Goal: Task Accomplishment & Management: Complete application form

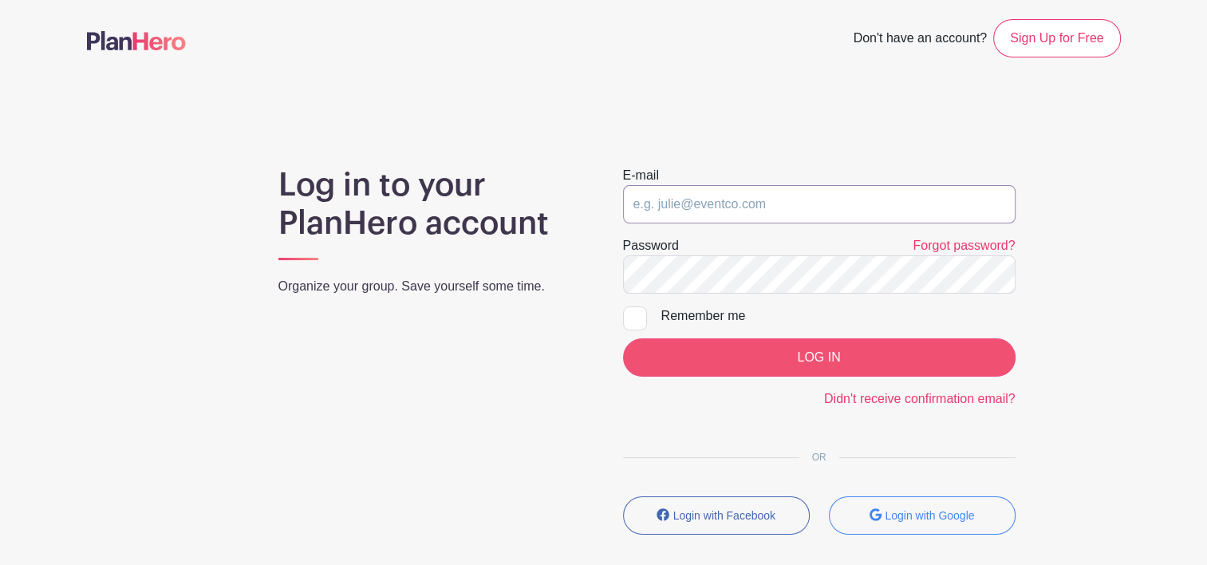
type input "[EMAIL_ADDRESS][DOMAIN_NAME]"
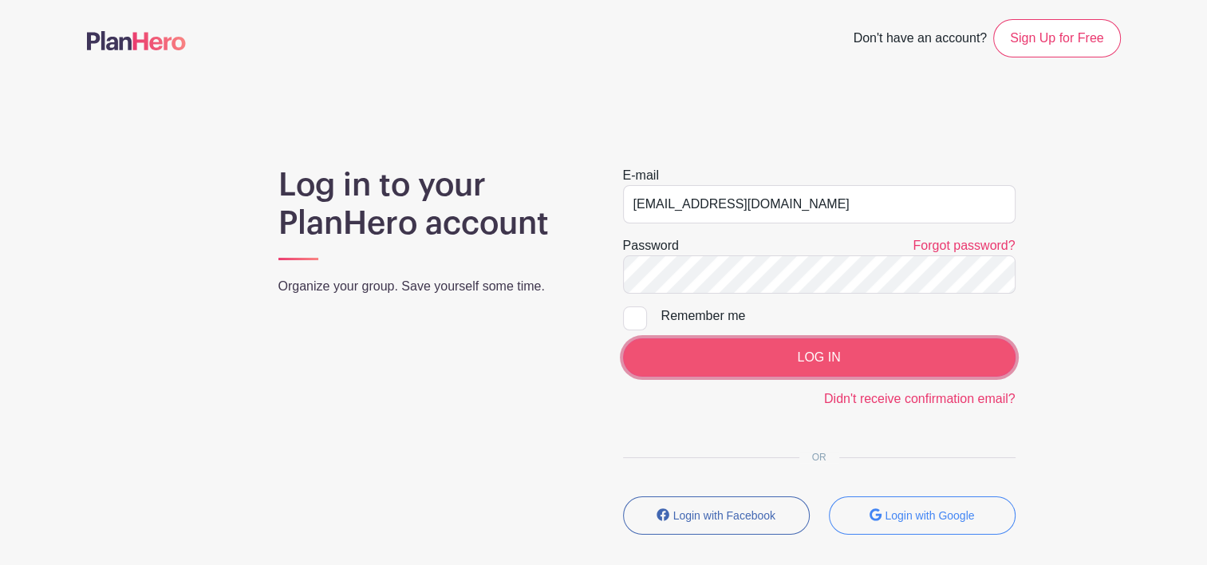
click at [798, 353] on input "LOG IN" at bounding box center [819, 357] width 393 height 38
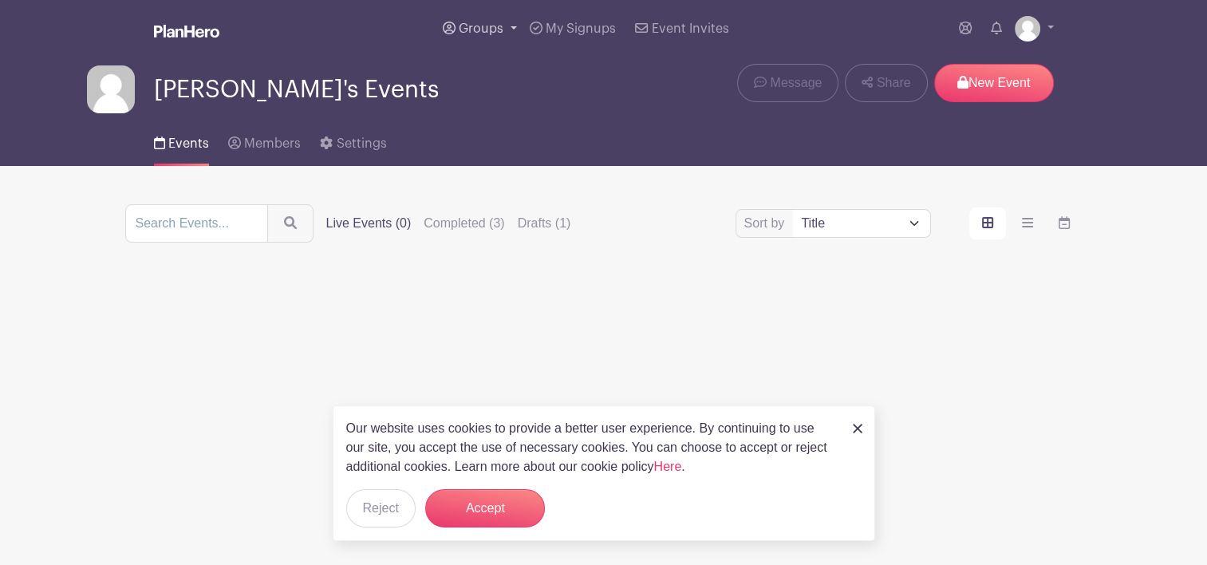
click at [508, 27] on link "Groups" at bounding box center [479, 28] width 87 height 57
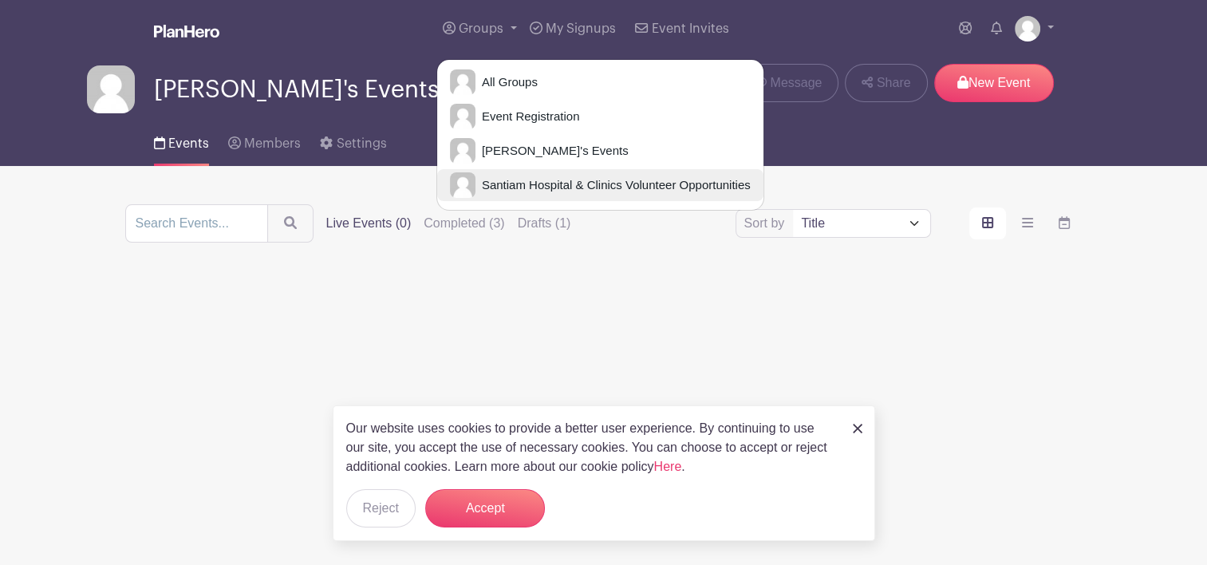
click at [536, 180] on span "Santiam Hospital & Clinics Volunteer Opportunities" at bounding box center [613, 185] width 275 height 18
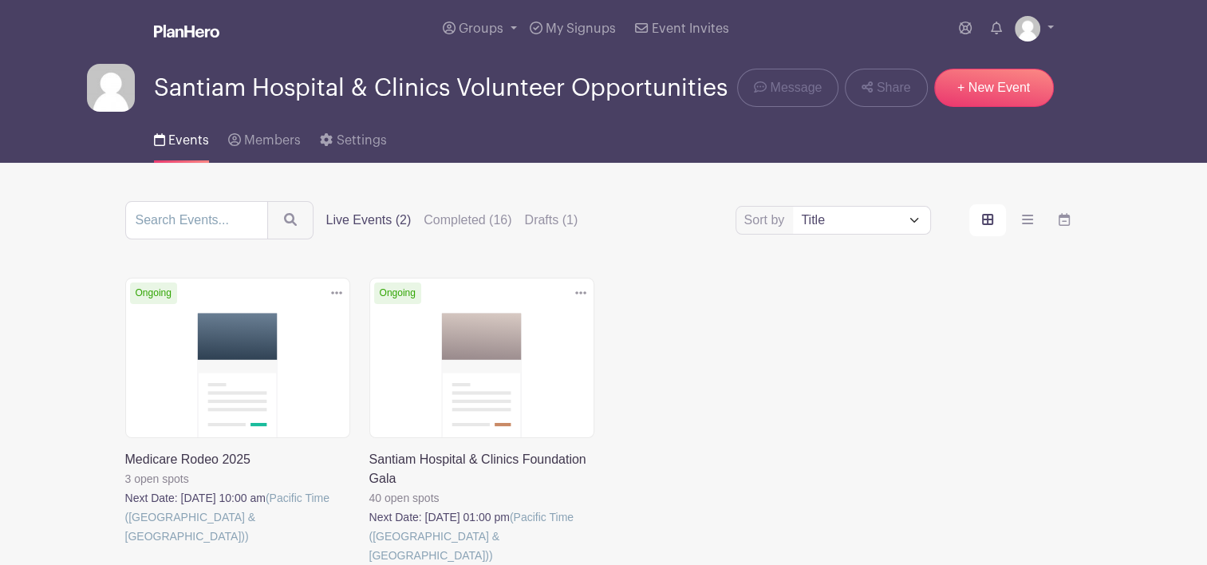
click at [369, 564] on link at bounding box center [369, 565] width 0 height 0
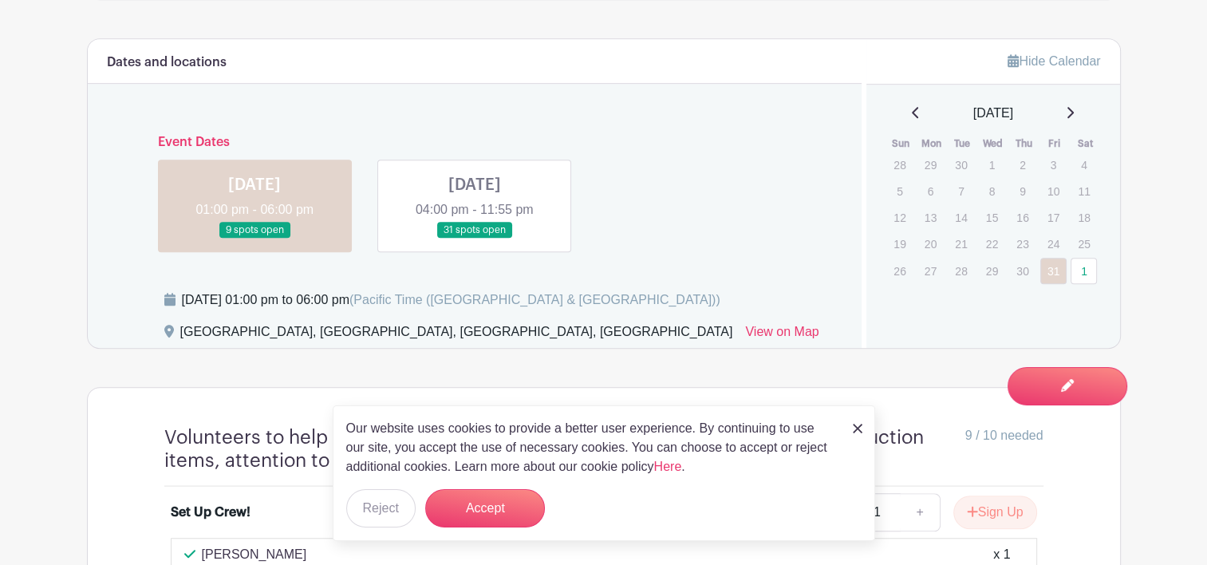
scroll to position [989, 0]
click at [475, 239] on link at bounding box center [475, 239] width 0 height 0
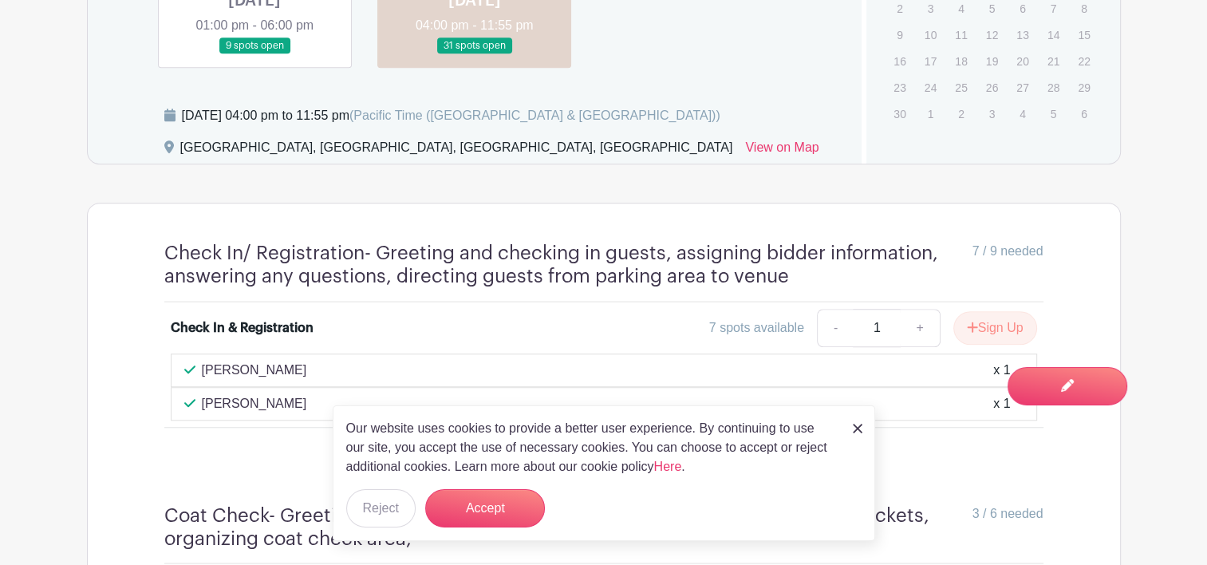
scroll to position [1186, 0]
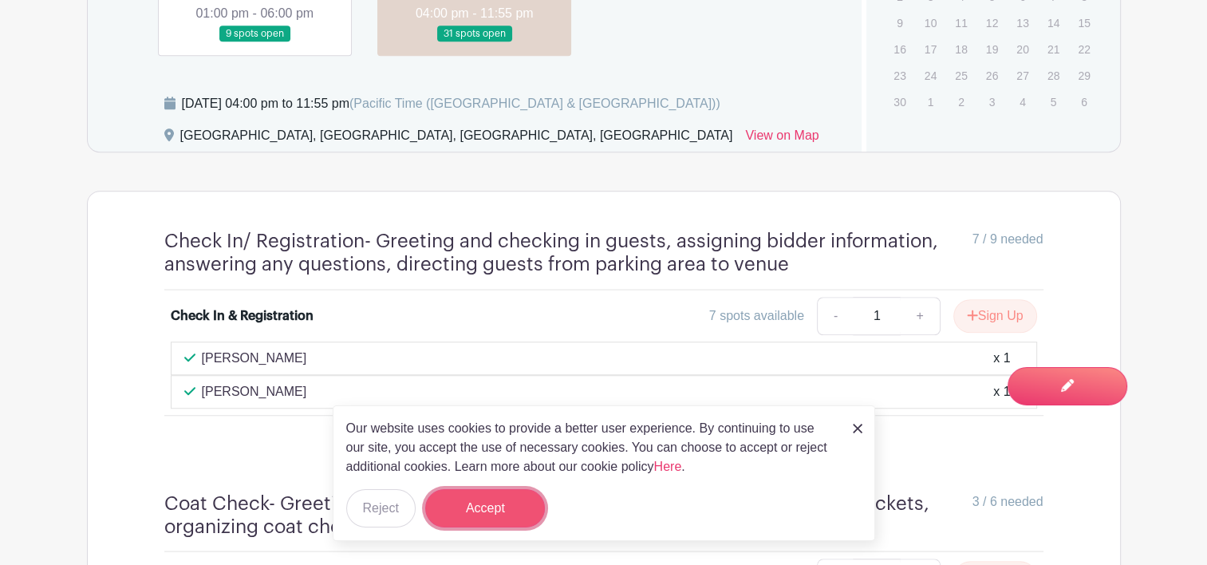
click at [495, 511] on button "Accept" at bounding box center [485, 508] width 120 height 38
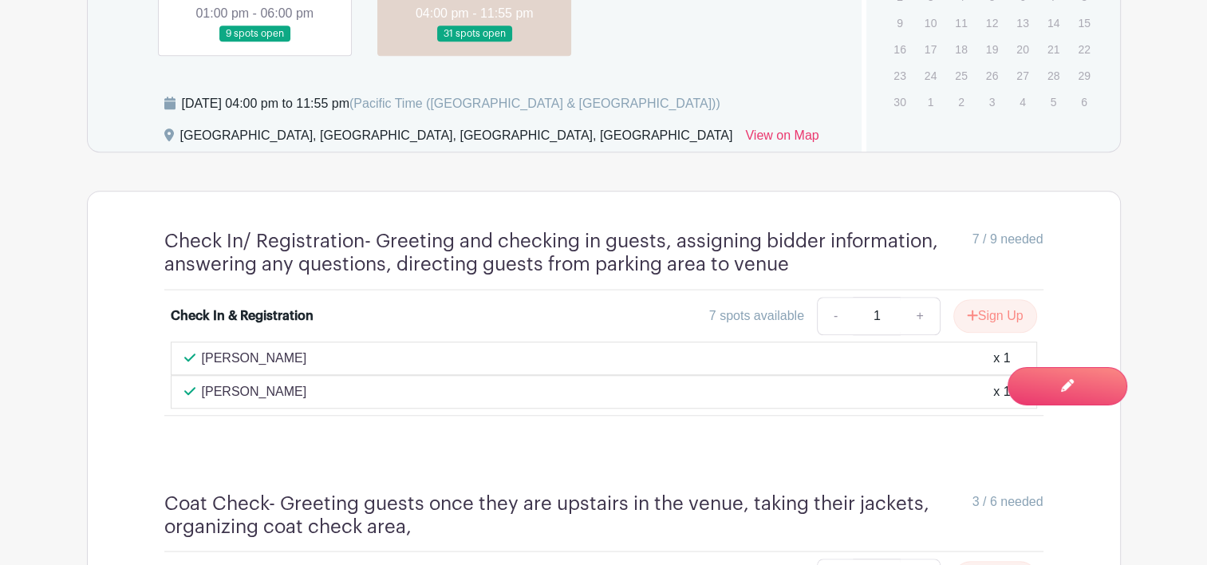
scroll to position [1278, 0]
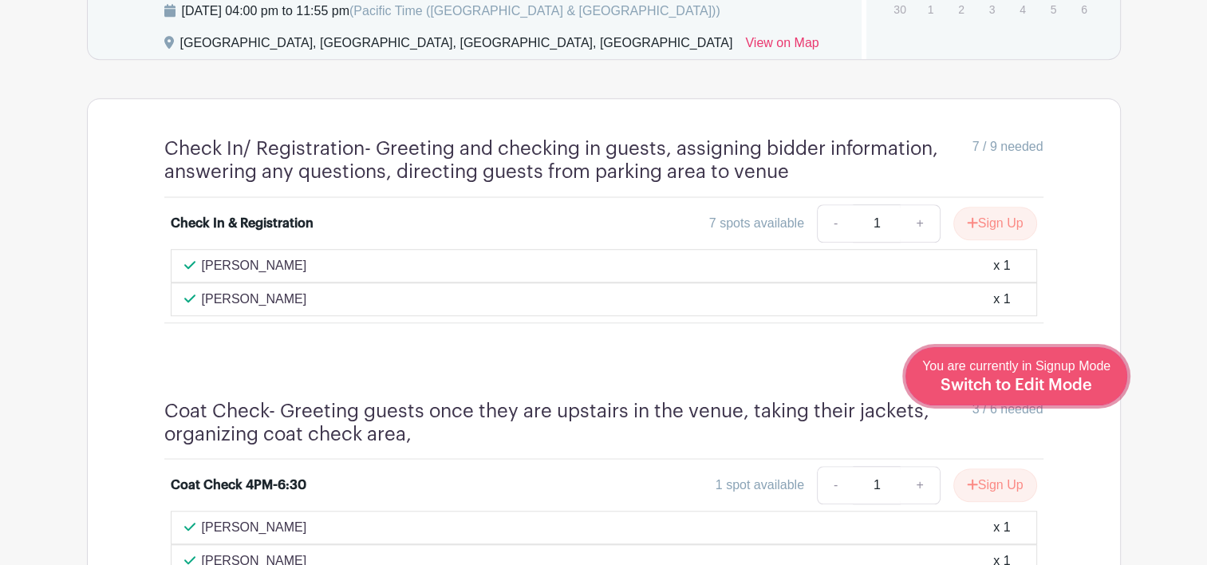
click at [1083, 378] on span "Switch to Edit Mode" at bounding box center [1017, 385] width 152 height 16
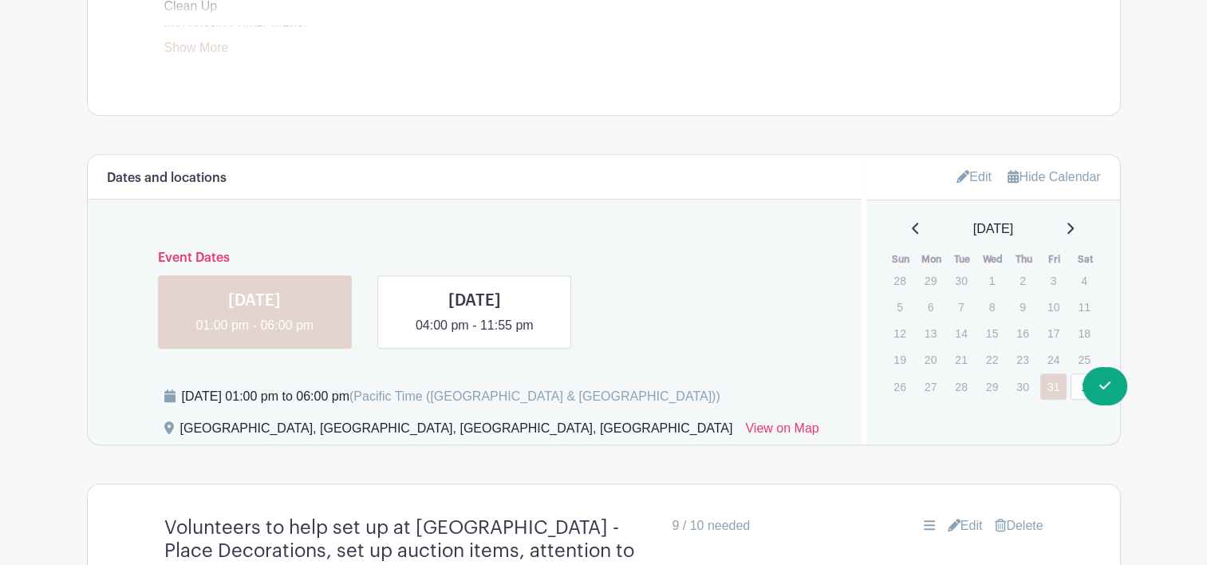
scroll to position [909, 0]
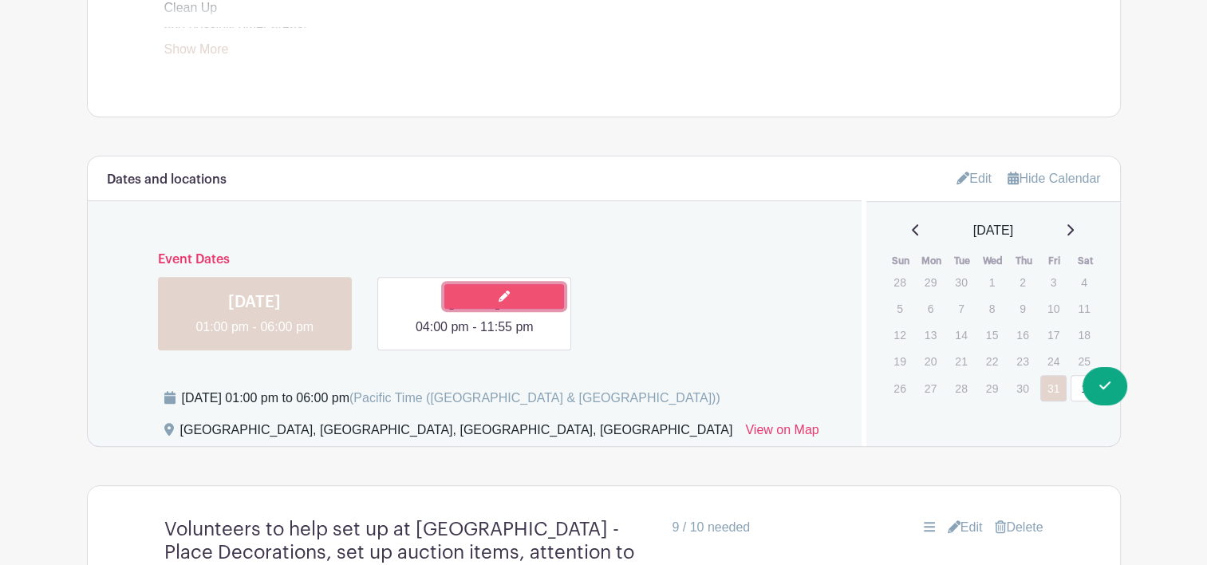
click at [523, 306] on link at bounding box center [504, 296] width 120 height 25
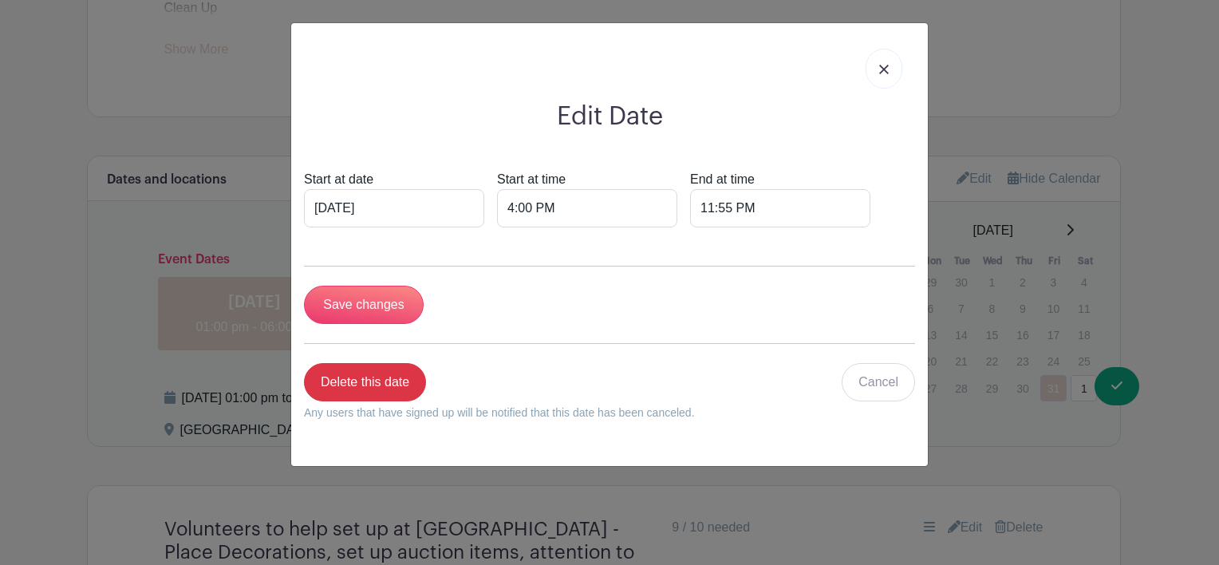
click at [881, 72] on img at bounding box center [884, 70] width 10 height 10
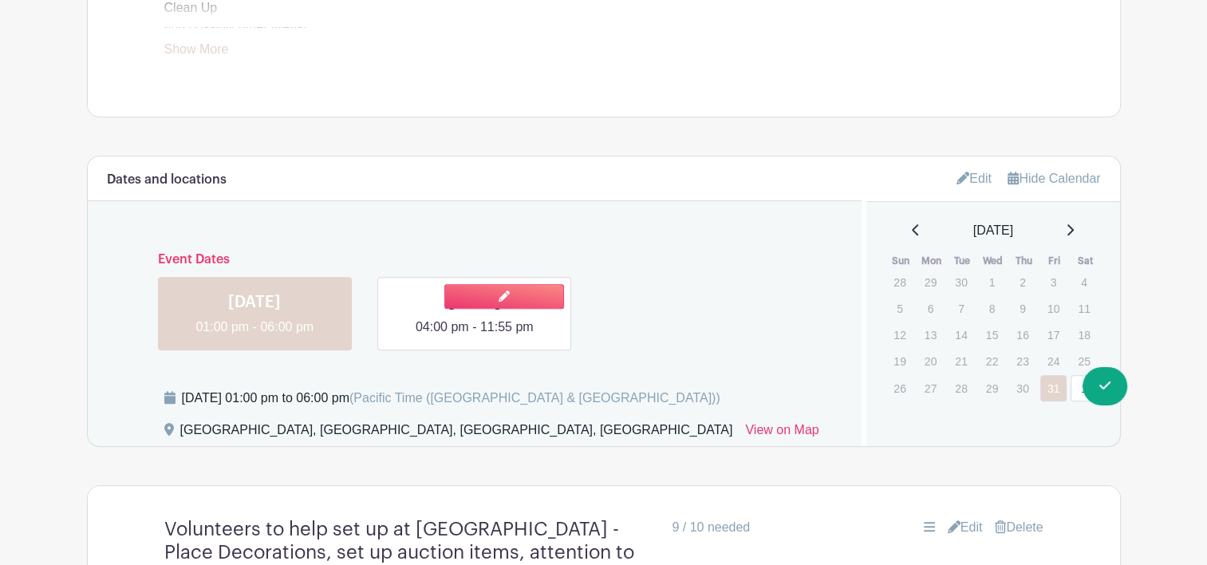
click at [475, 337] on link at bounding box center [475, 337] width 0 height 0
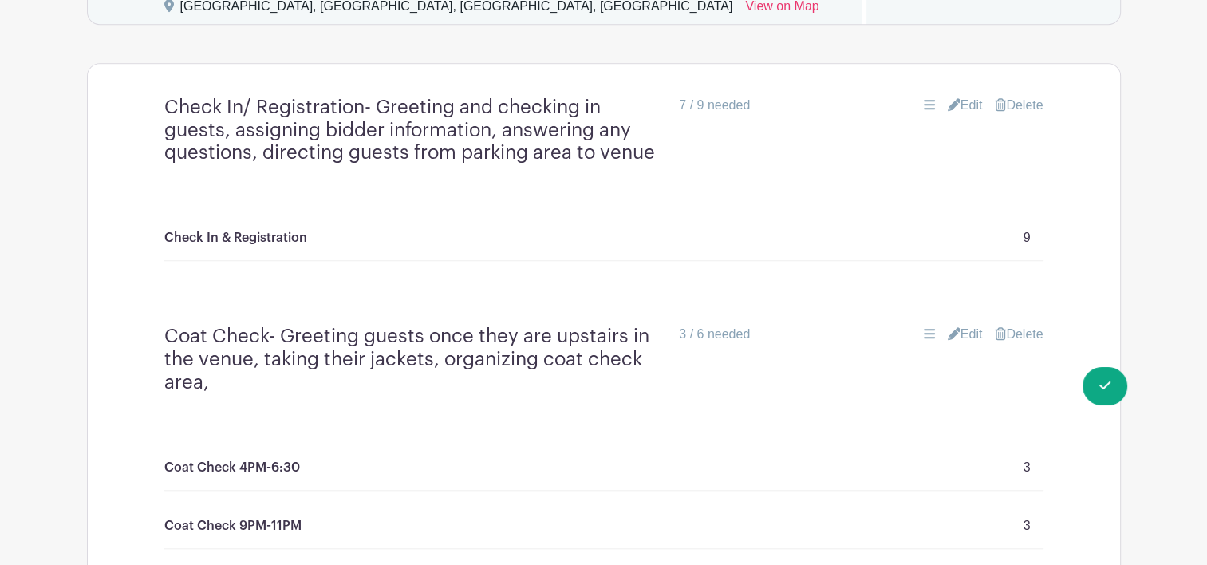
scroll to position [1250, 0]
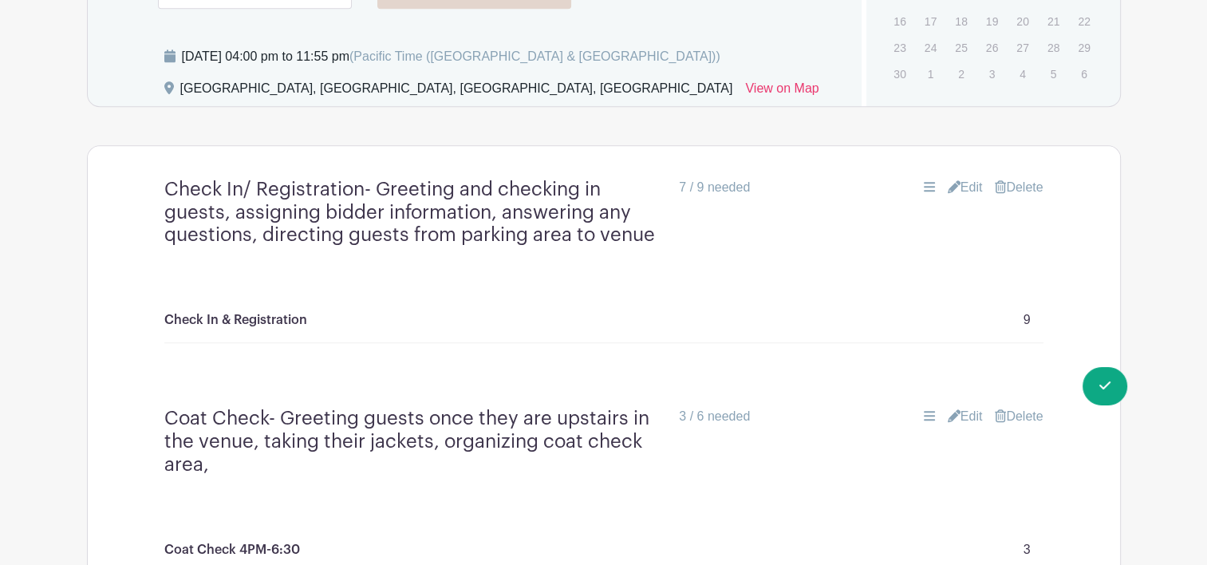
click at [964, 188] on link "Edit" at bounding box center [965, 187] width 35 height 19
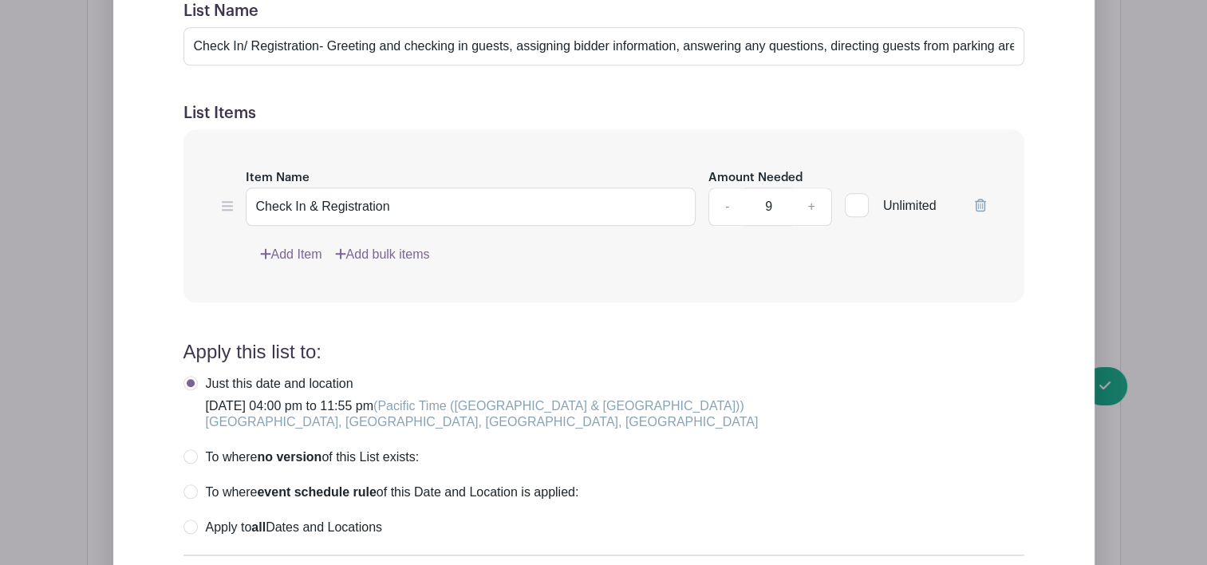
scroll to position [1543, 0]
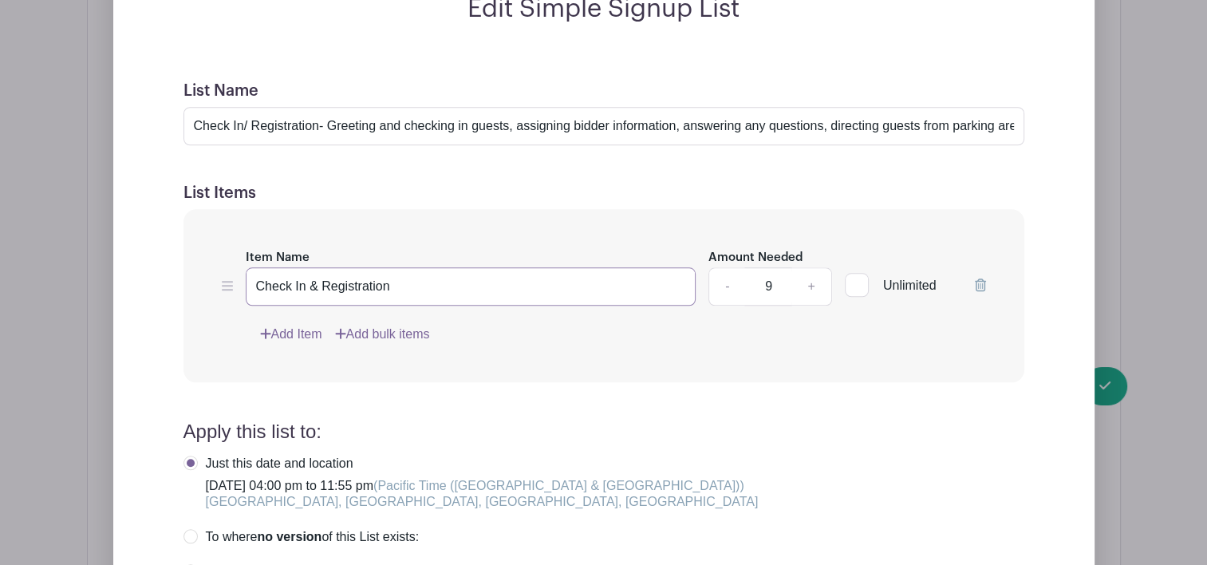
click at [432, 286] on input "Check In & Registration" at bounding box center [471, 286] width 451 height 38
type input "Check In & Registration 4:00PM-7:00PM"
click at [564, 389] on form "List Name Check In/ Registration- Greeting and checking in guests, assigning bi…" at bounding box center [603, 444] width 879 height 765
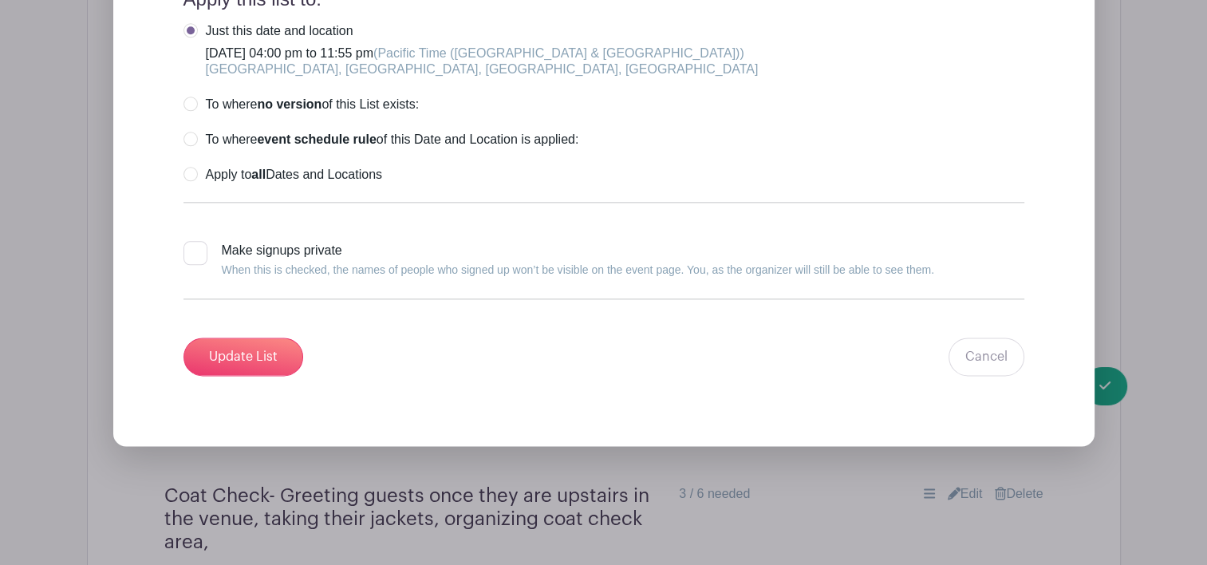
scroll to position [1976, 0]
click at [264, 365] on input "Update List" at bounding box center [243, 356] width 120 height 38
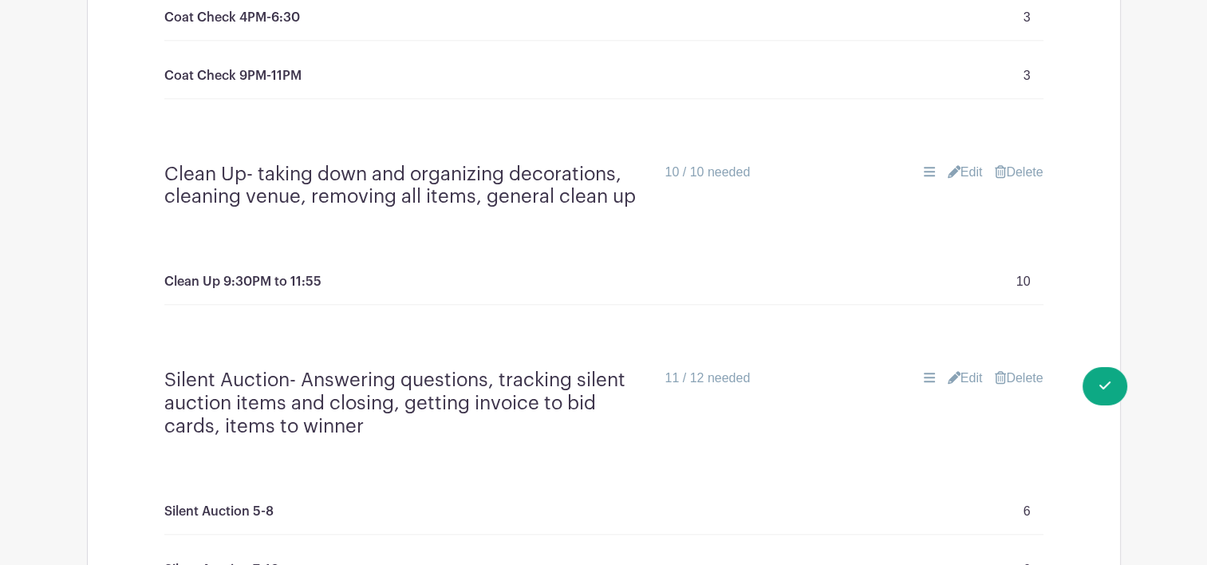
scroll to position [2016, 0]
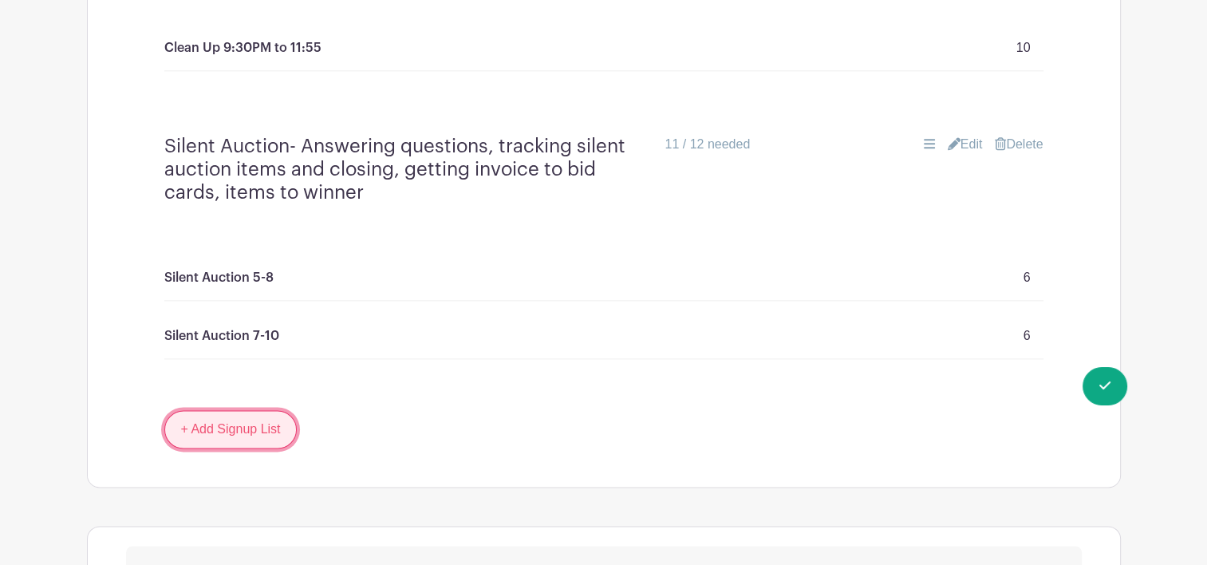
click at [247, 432] on link "+ Add Signup List" at bounding box center [230, 429] width 133 height 38
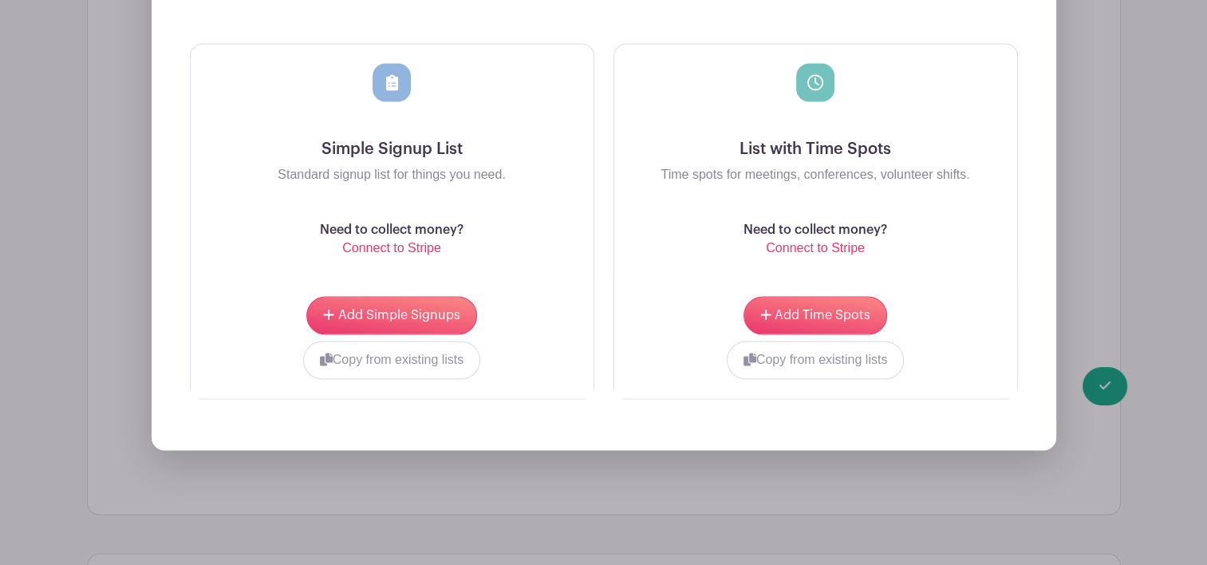
scroll to position [2592, 0]
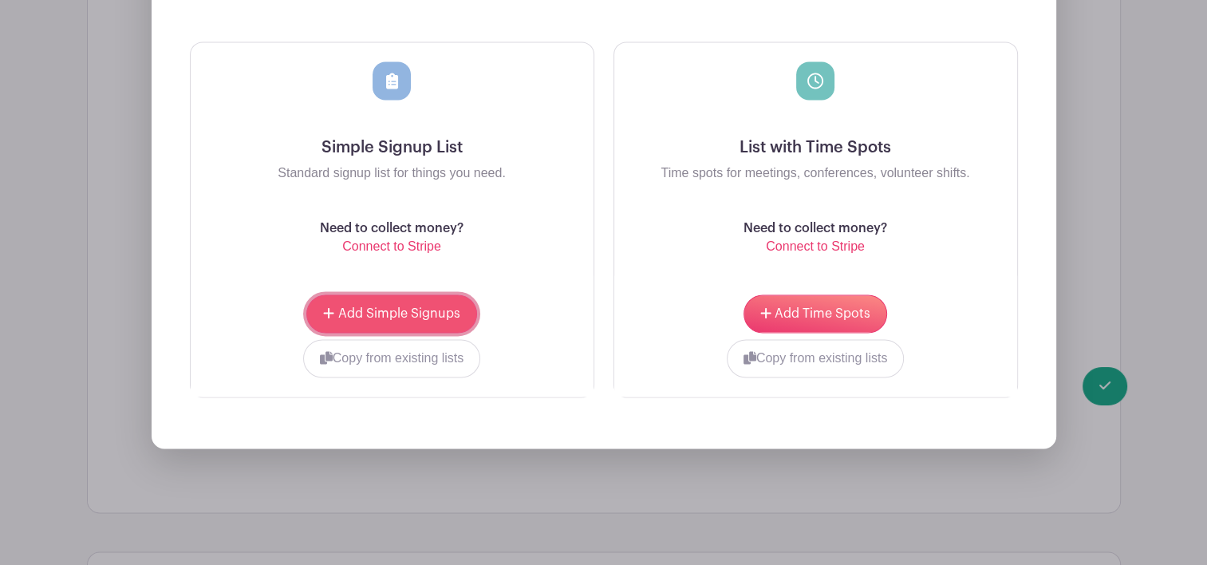
click at [396, 310] on span "Add Simple Signups" at bounding box center [399, 313] width 122 height 13
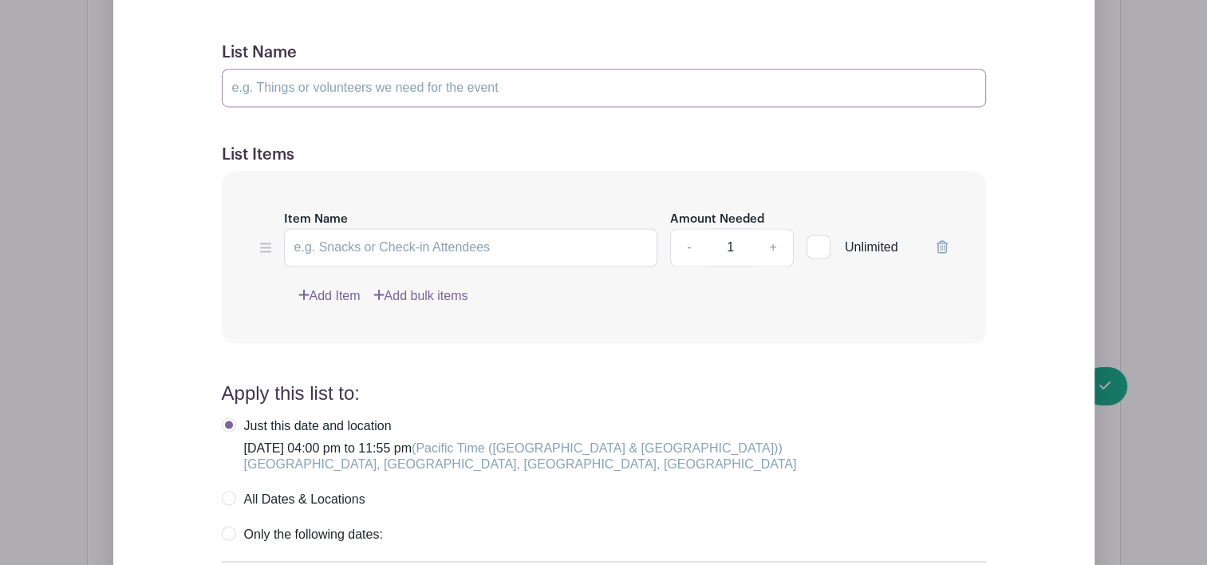
click at [376, 91] on input "List Name" at bounding box center [604, 88] width 764 height 38
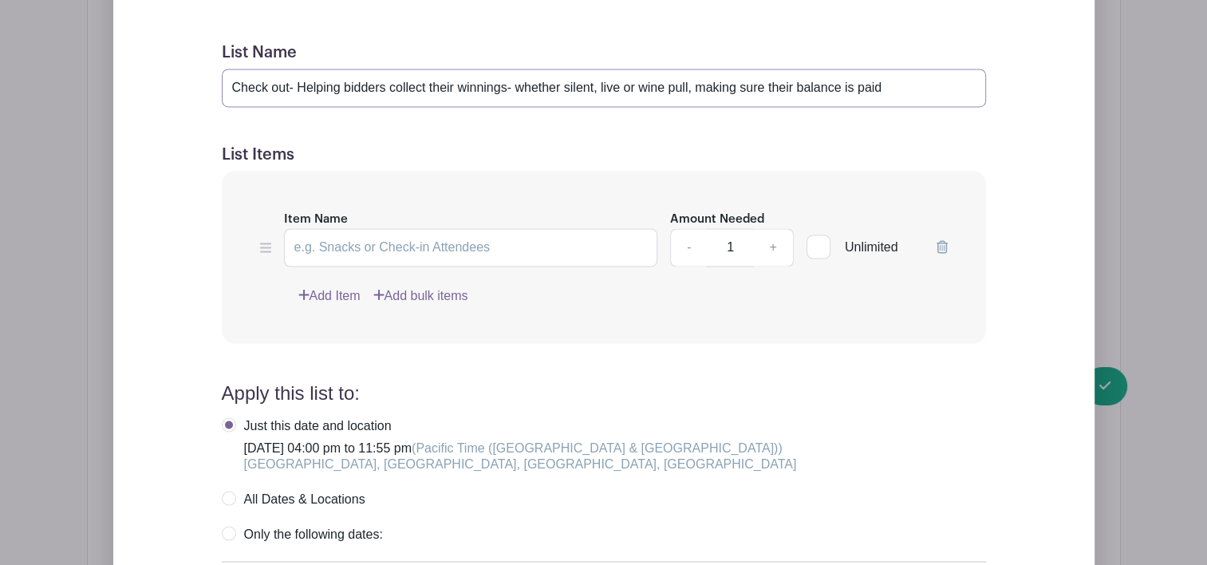
click at [885, 92] on input "Check out- Helping bidders collect their winnings- whether silent, live or wine…" at bounding box center [604, 88] width 764 height 38
type input "Check out- Helping bidders collect their winnings- whether silent, live or wine…"
click at [378, 246] on input "Item Name" at bounding box center [471, 247] width 374 height 38
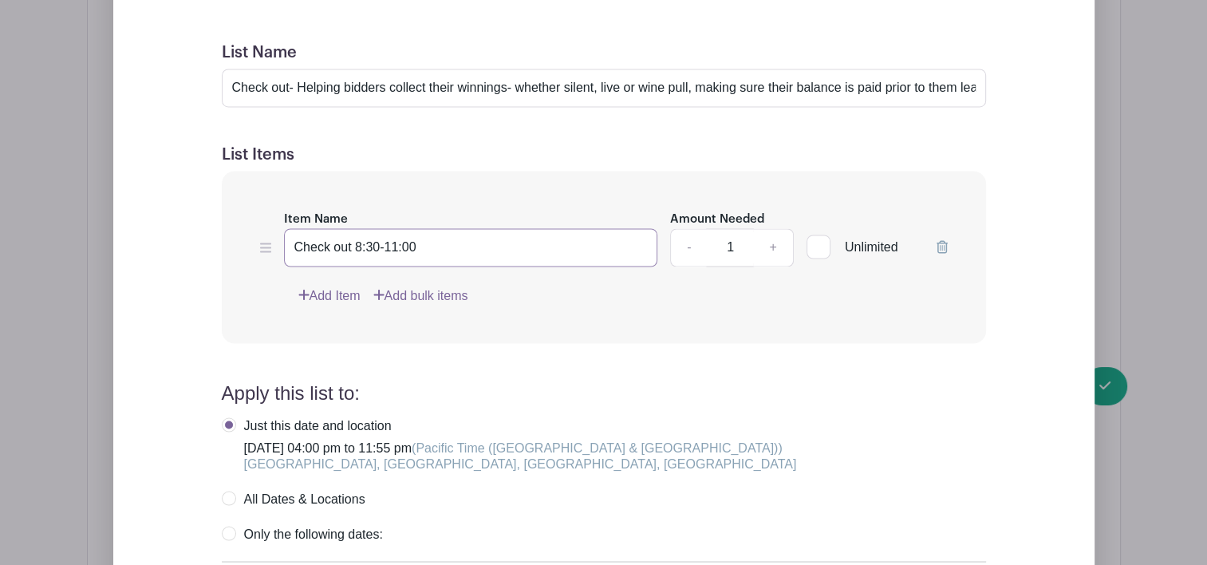
click at [378, 246] on input "Check out 8:30-11:00" at bounding box center [471, 247] width 374 height 38
click at [456, 239] on input "Check out 8:30pm-11:00" at bounding box center [471, 247] width 374 height 38
type input "Check out 8:30pm-11:00pm"
click at [775, 241] on link "+" at bounding box center [773, 247] width 40 height 38
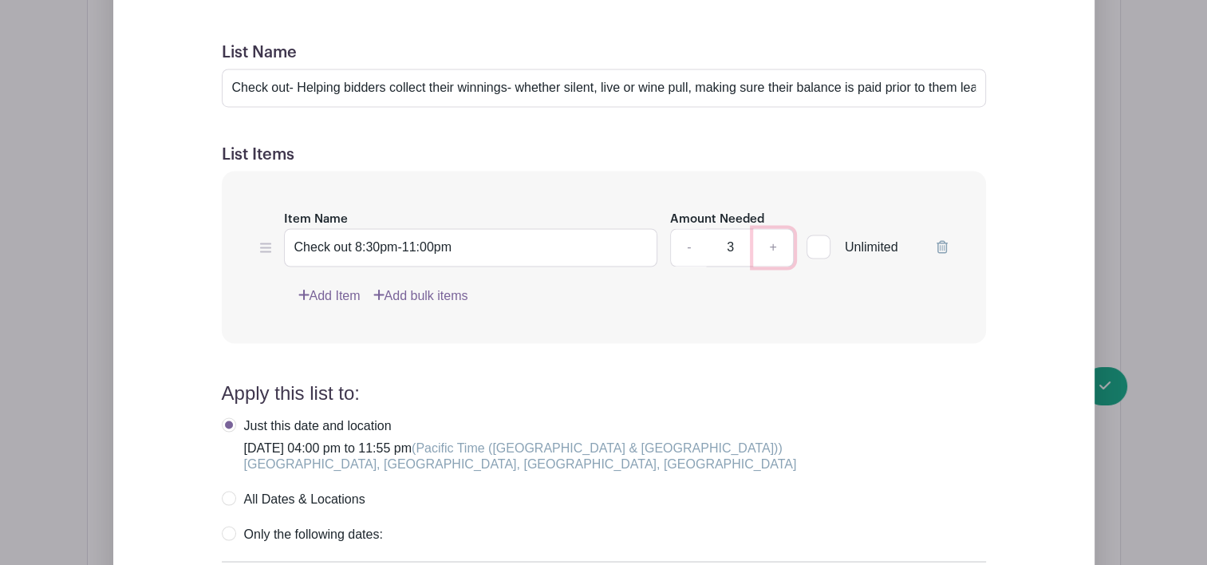
click at [775, 241] on link "+" at bounding box center [773, 247] width 40 height 38
type input "5"
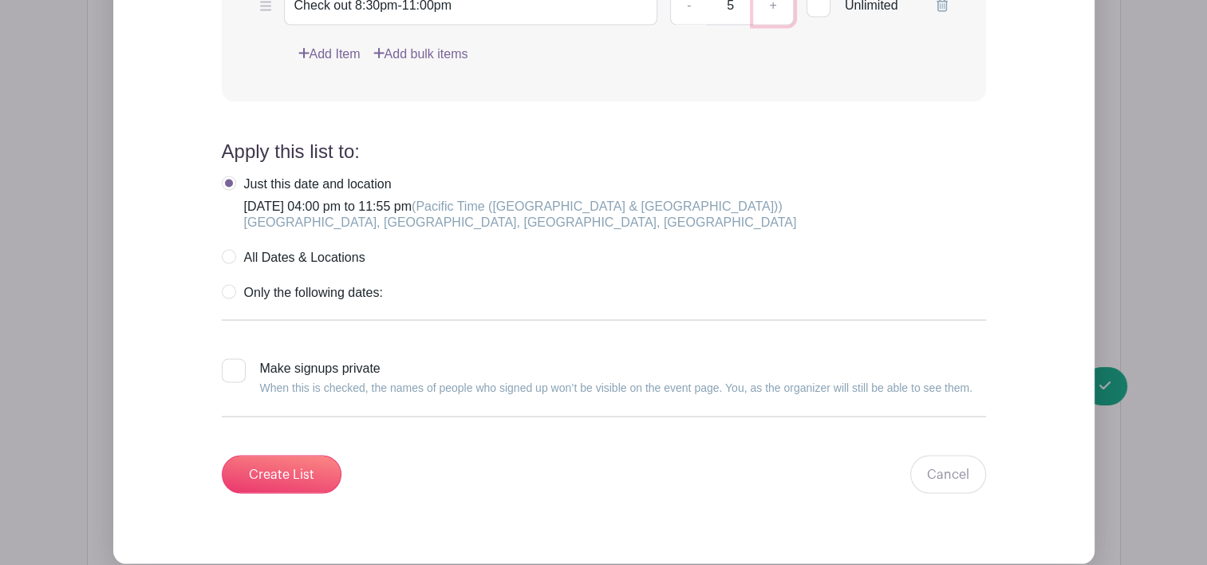
scroll to position [2962, 0]
click at [267, 472] on input "Create List" at bounding box center [282, 473] width 120 height 38
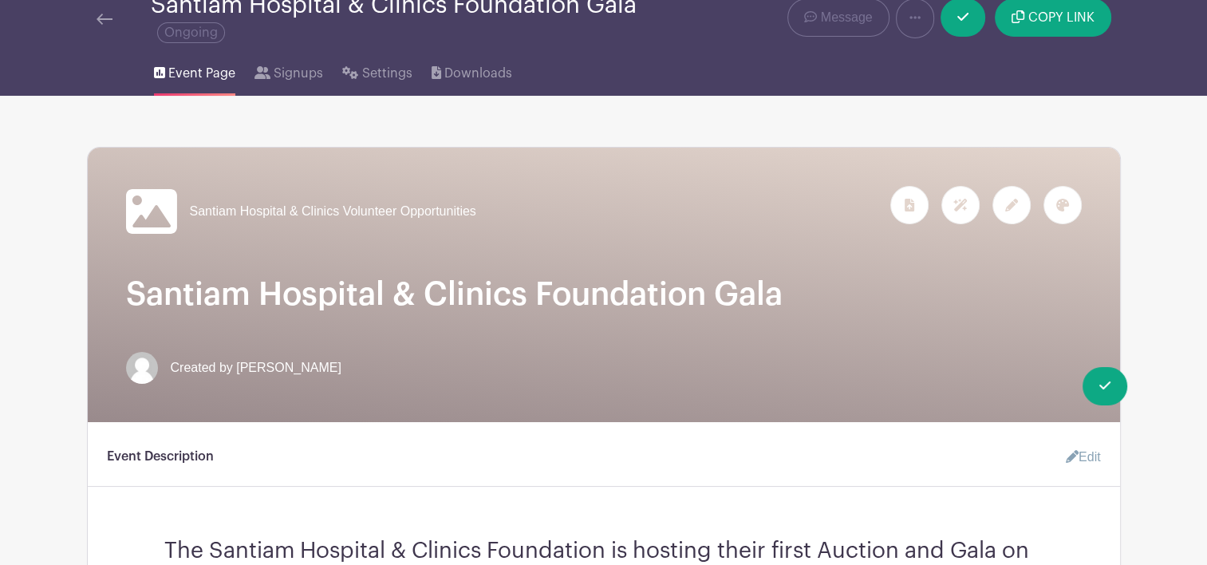
scroll to position [0, 0]
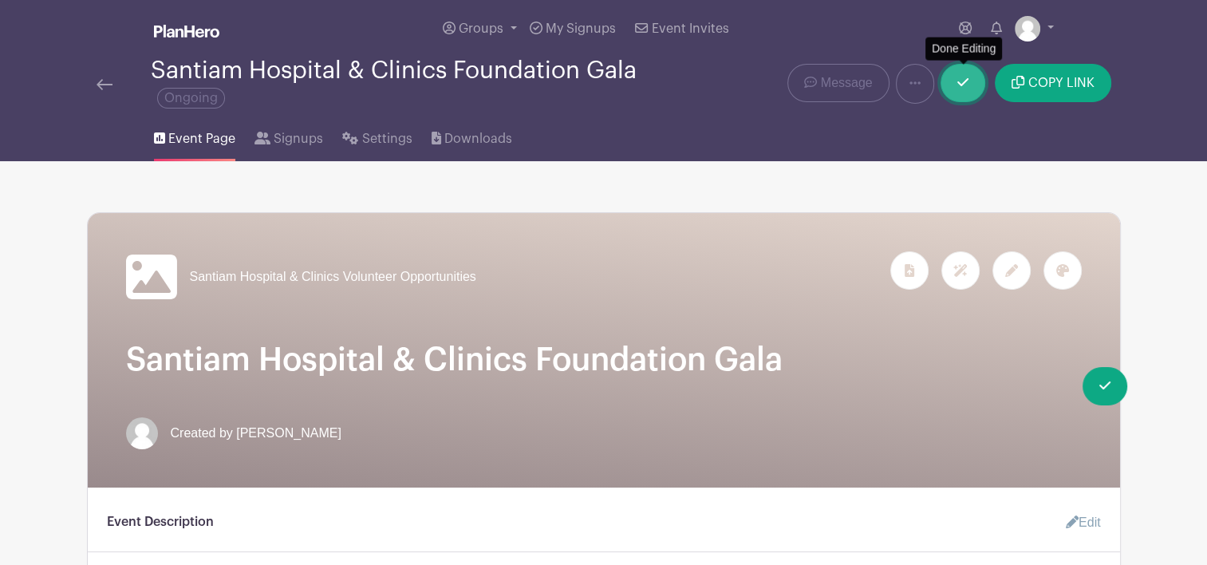
click at [961, 89] on icon at bounding box center [962, 82] width 11 height 13
